Goal: Check status

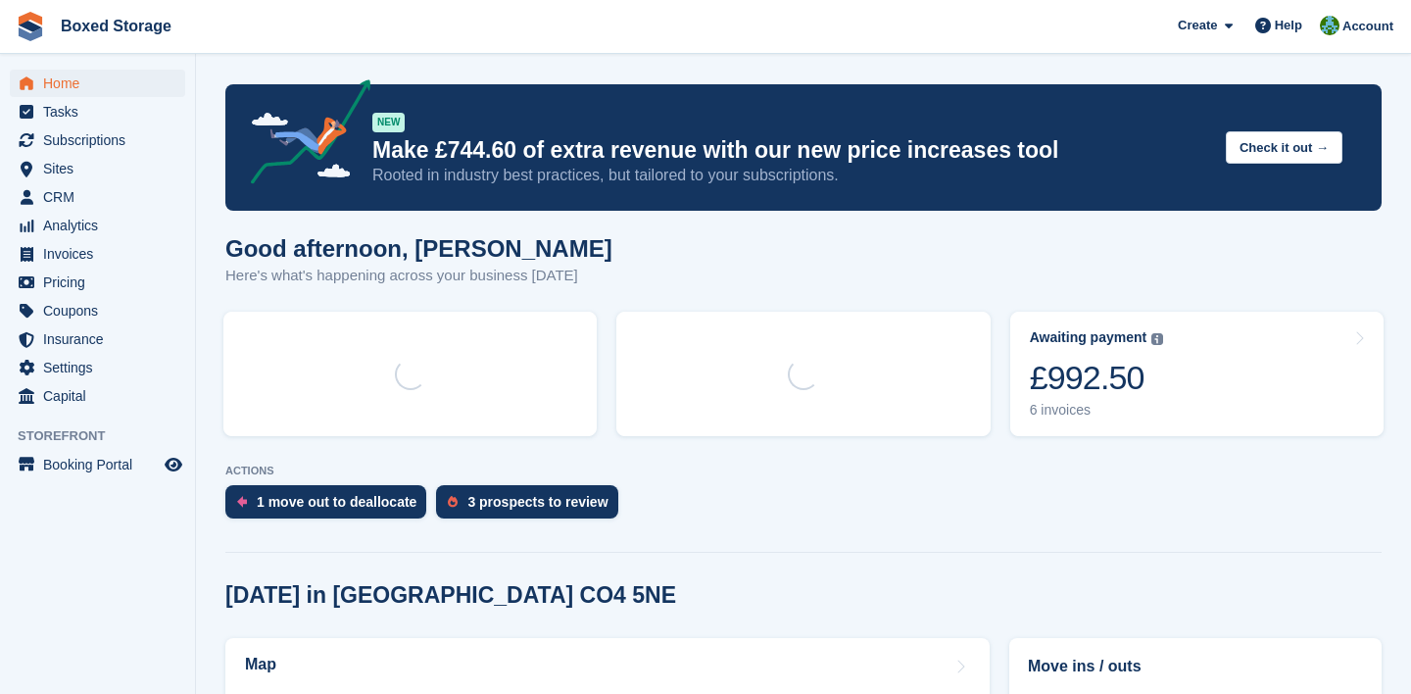
click at [1059, 377] on div "£992.50" at bounding box center [1097, 378] width 134 height 40
